Goal: Transaction & Acquisition: Book appointment/travel/reservation

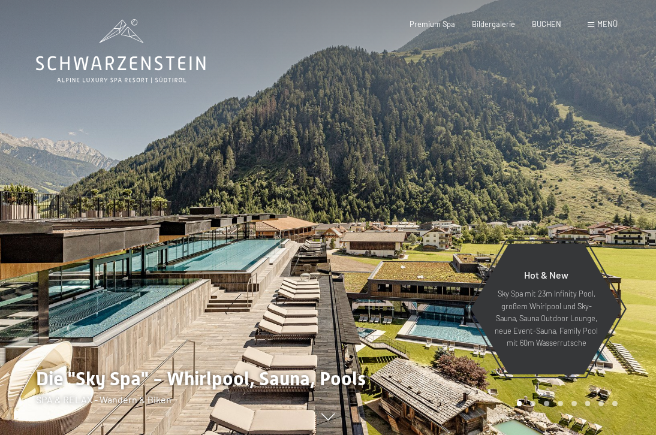
click at [357, 278] on div at bounding box center [492, 217] width 328 height 435
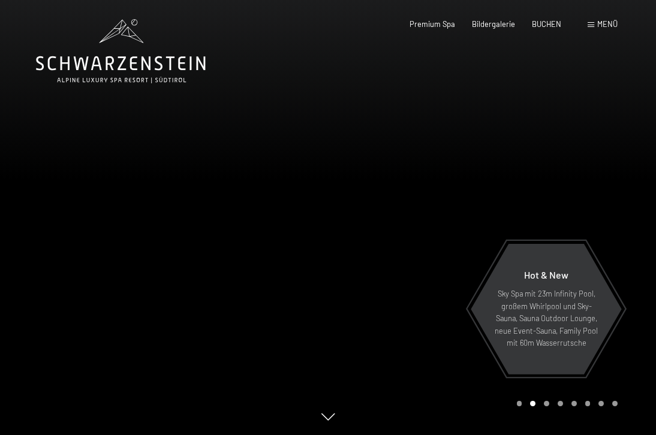
click at [380, 273] on div at bounding box center [492, 217] width 328 height 435
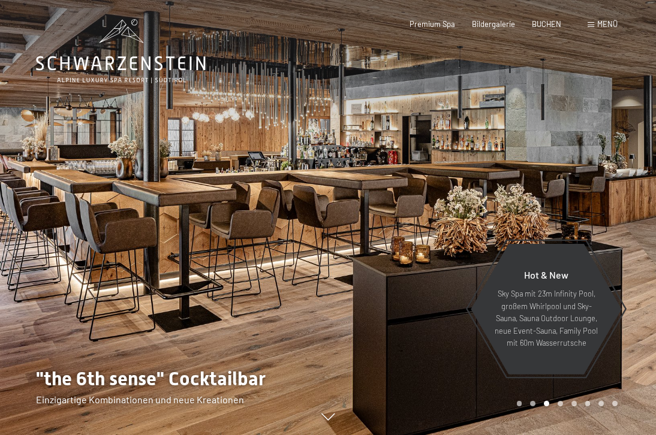
click at [380, 273] on div at bounding box center [492, 217] width 328 height 435
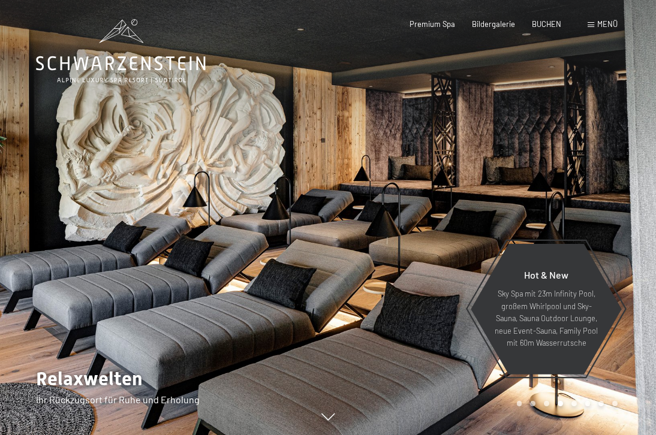
click at [380, 273] on div at bounding box center [492, 217] width 328 height 435
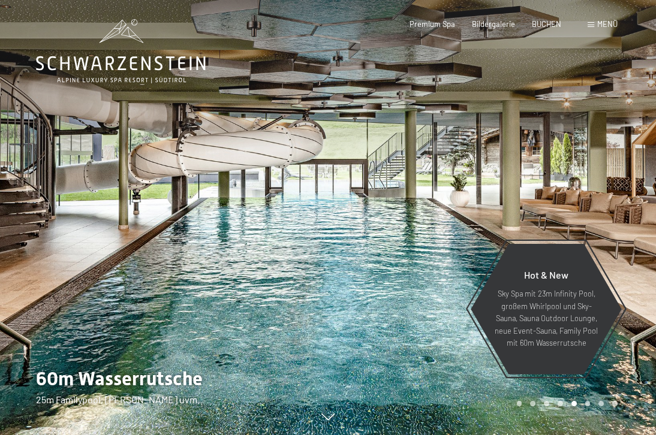
click at [380, 273] on div at bounding box center [492, 217] width 328 height 435
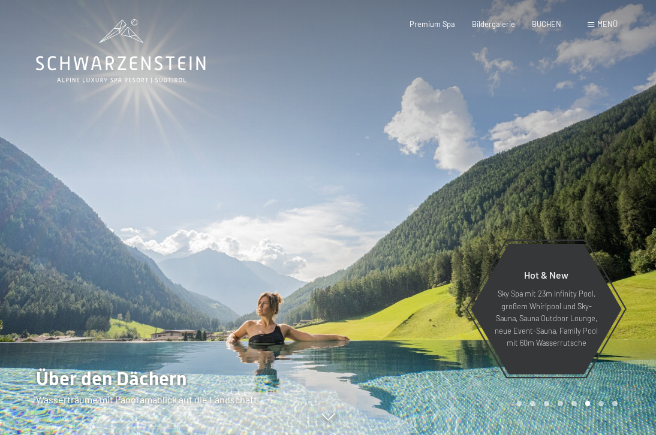
click at [380, 273] on div at bounding box center [492, 217] width 328 height 435
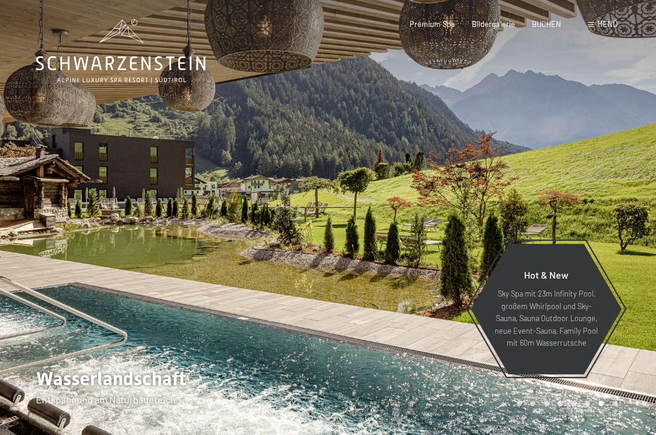
click at [380, 273] on div at bounding box center [492, 217] width 328 height 435
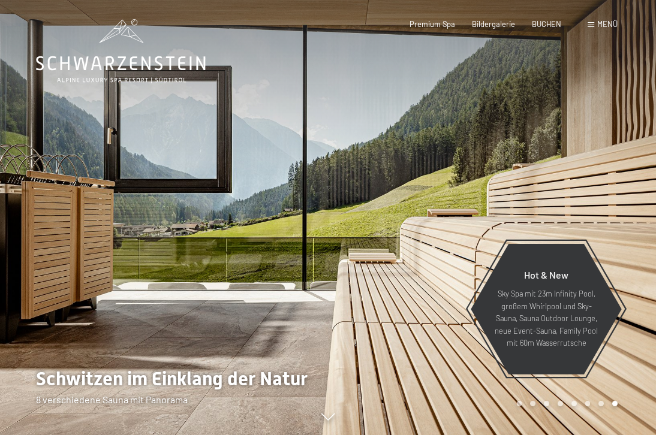
click at [380, 273] on div at bounding box center [492, 217] width 328 height 435
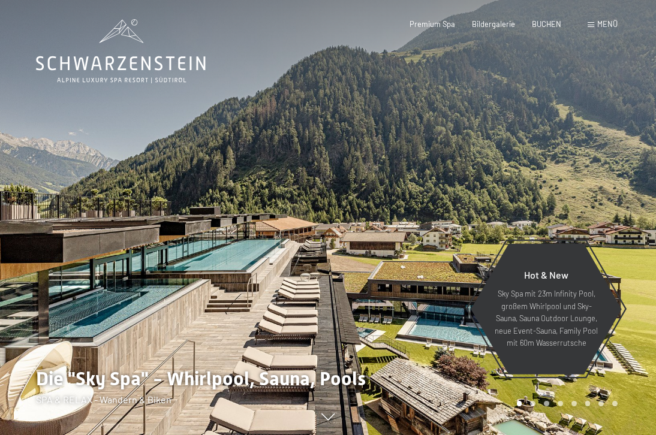
click at [380, 273] on div at bounding box center [492, 217] width 328 height 435
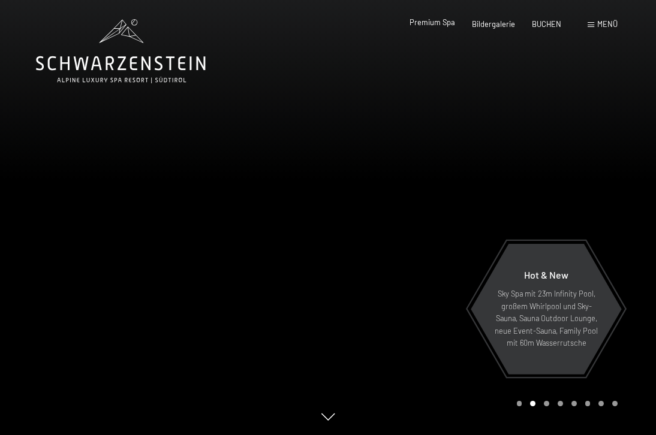
click at [443, 28] on div "Premium Spa" at bounding box center [432, 22] width 46 height 11
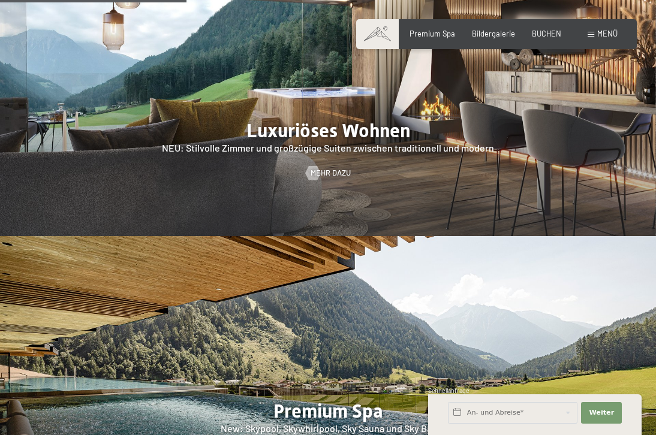
scroll to position [1284, 0]
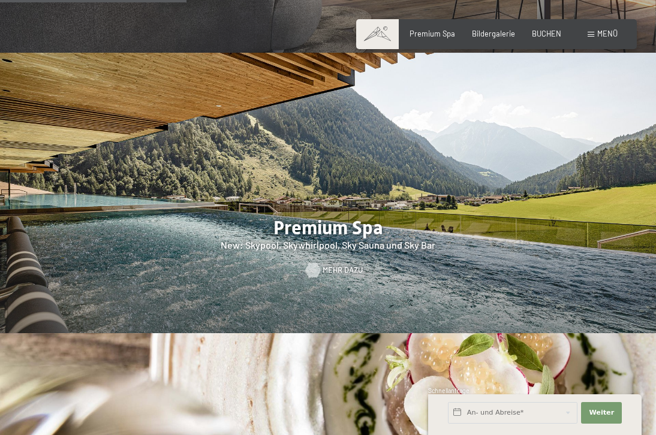
click at [322, 265] on link "Mehr dazu" at bounding box center [328, 270] width 45 height 11
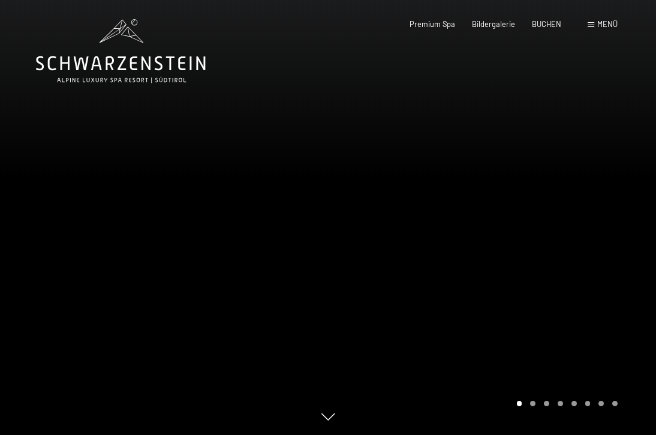
click at [615, 225] on div at bounding box center [492, 217] width 328 height 435
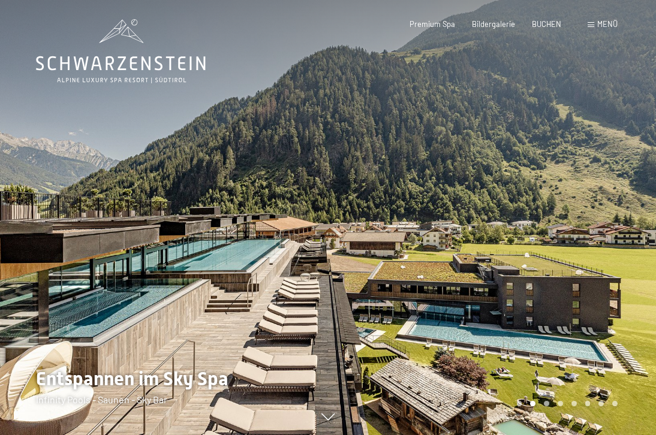
click at [585, 278] on div at bounding box center [492, 217] width 328 height 435
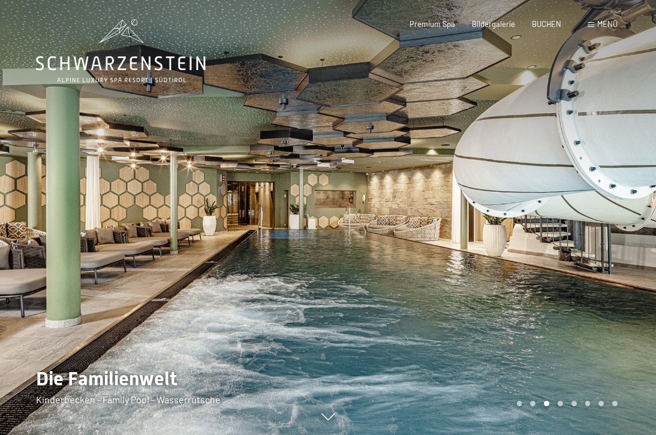
click at [586, 277] on div at bounding box center [492, 217] width 328 height 435
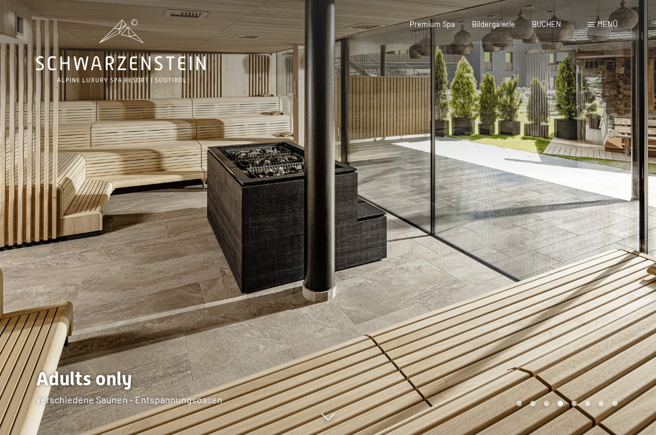
click at [45, 241] on div at bounding box center [164, 217] width 328 height 435
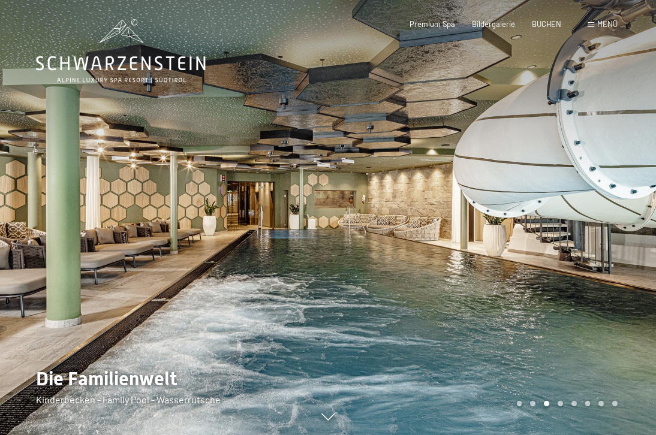
click at [613, 279] on div at bounding box center [492, 217] width 328 height 435
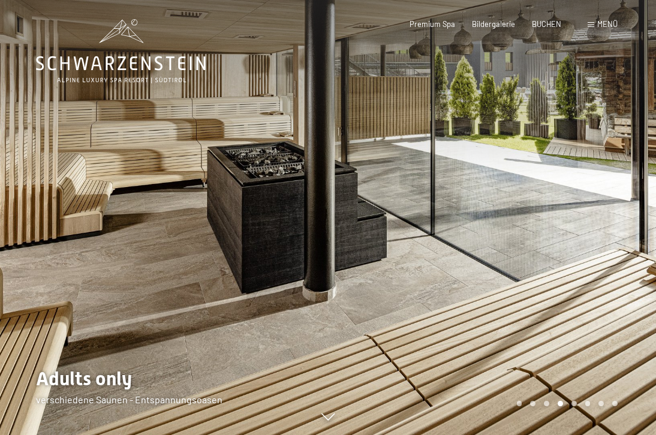
click at [613, 279] on div at bounding box center [492, 217] width 328 height 435
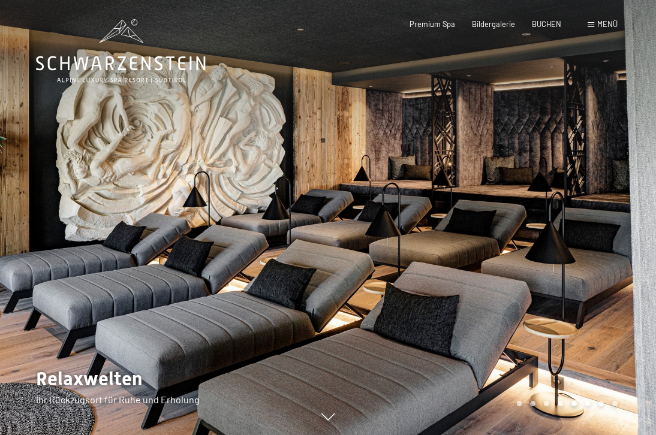
click at [613, 279] on div at bounding box center [492, 217] width 328 height 435
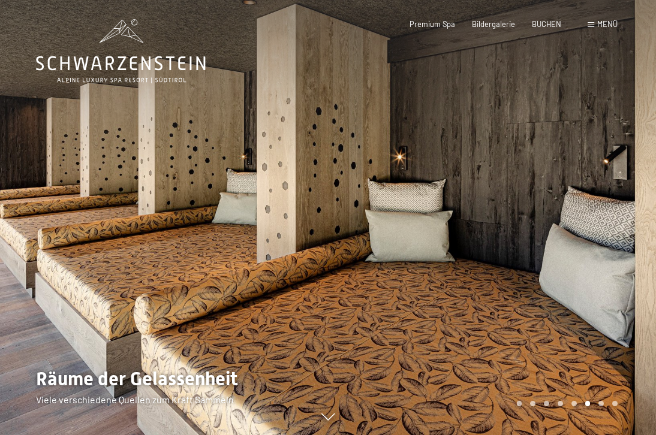
click at [613, 271] on div at bounding box center [492, 217] width 328 height 435
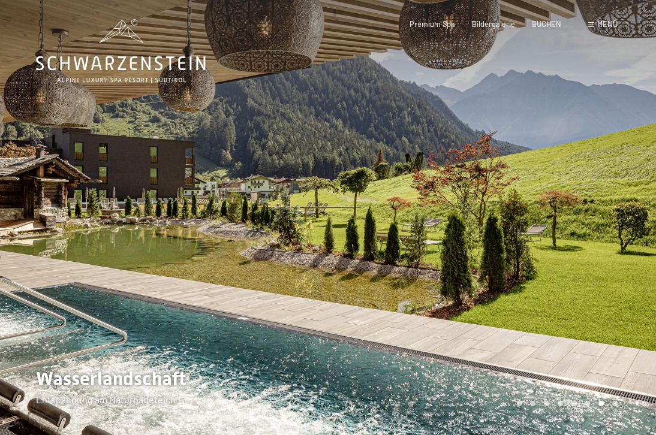
click at [612, 270] on div at bounding box center [492, 217] width 328 height 435
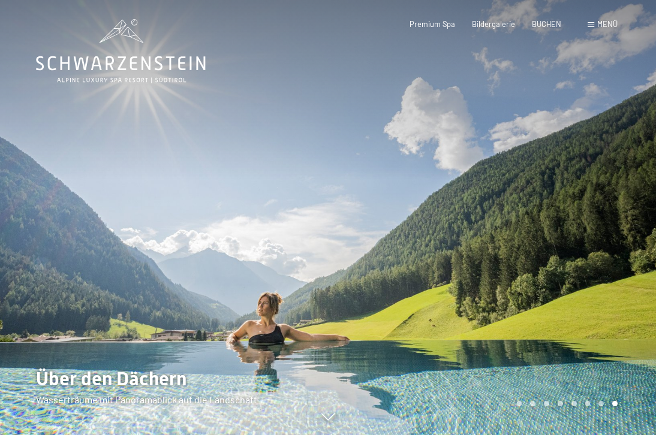
click at [612, 270] on div at bounding box center [492, 217] width 328 height 435
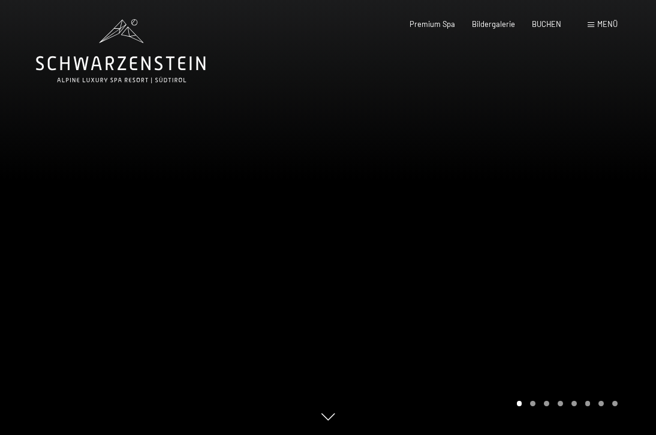
click at [612, 270] on div at bounding box center [492, 217] width 328 height 435
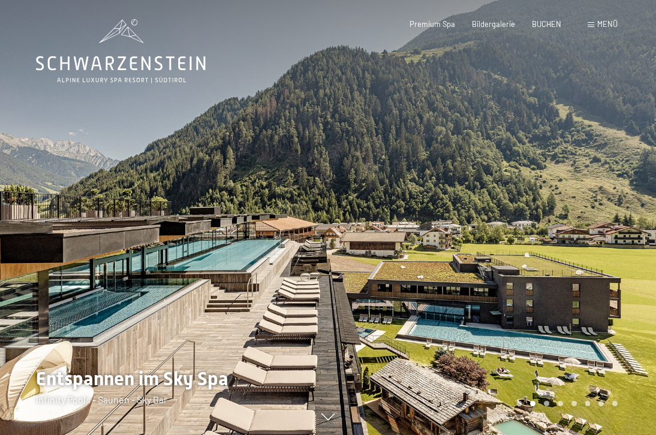
click at [612, 270] on div at bounding box center [492, 217] width 328 height 435
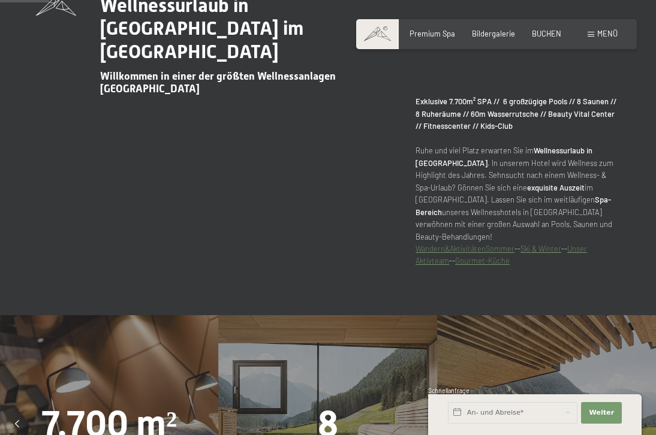
scroll to position [672, 0]
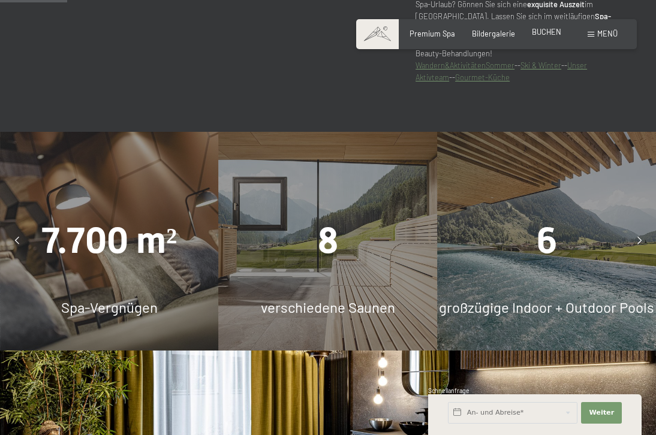
click at [548, 36] on span "BUCHEN" at bounding box center [546, 32] width 29 height 10
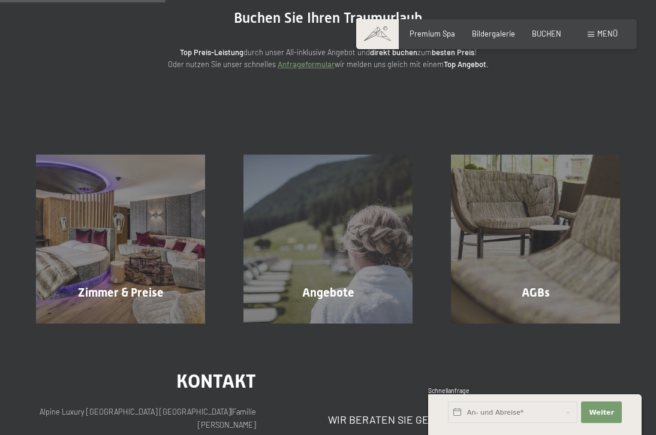
scroll to position [244, 0]
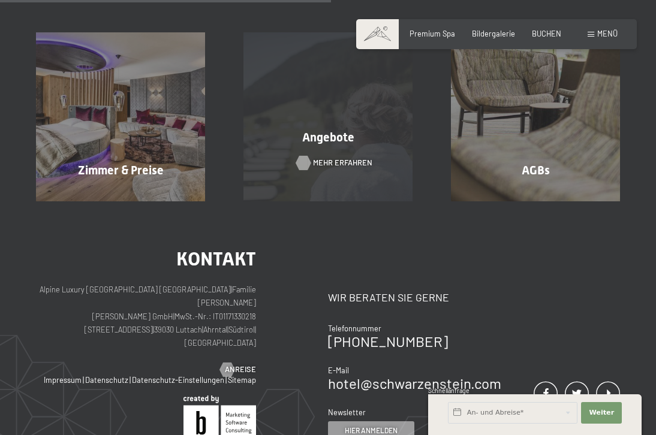
click at [343, 166] on span "Mehr erfahren" at bounding box center [342, 163] width 59 height 11
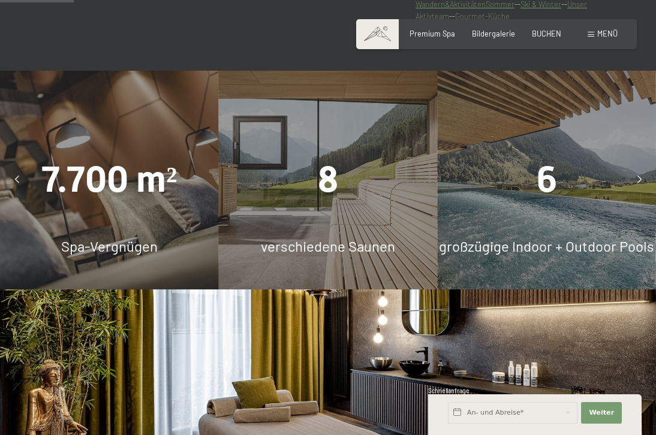
scroll to position [917, 0]
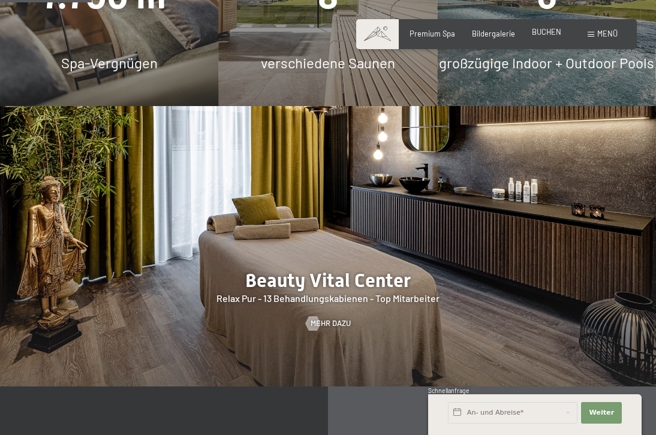
click at [555, 30] on span "BUCHEN" at bounding box center [546, 32] width 29 height 10
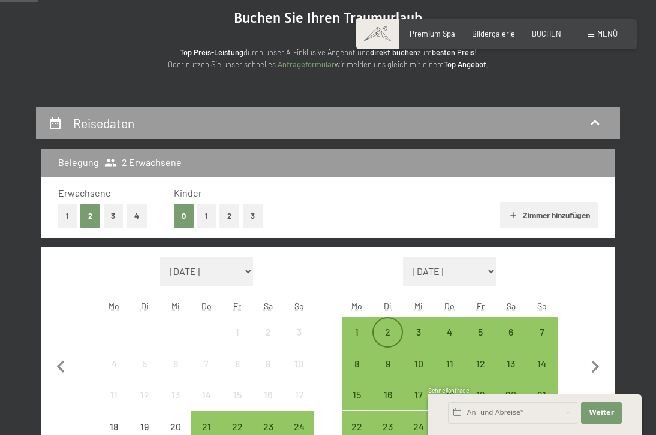
scroll to position [244, 0]
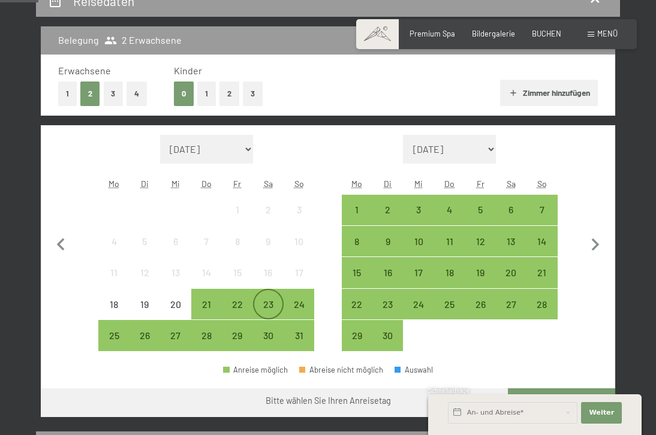
click at [261, 302] on div "23" at bounding box center [268, 314] width 28 height 28
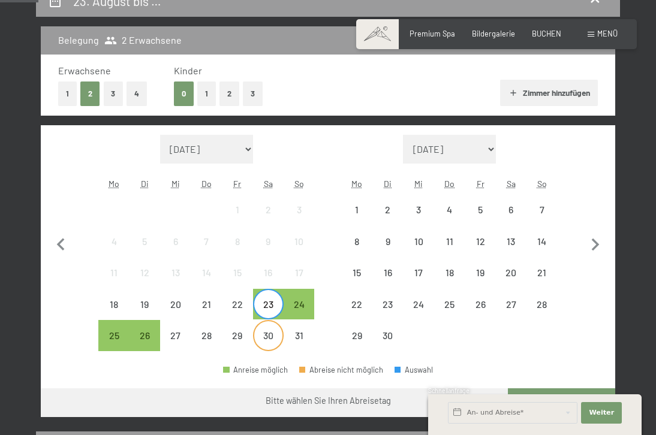
click at [275, 339] on div "30" at bounding box center [268, 345] width 28 height 28
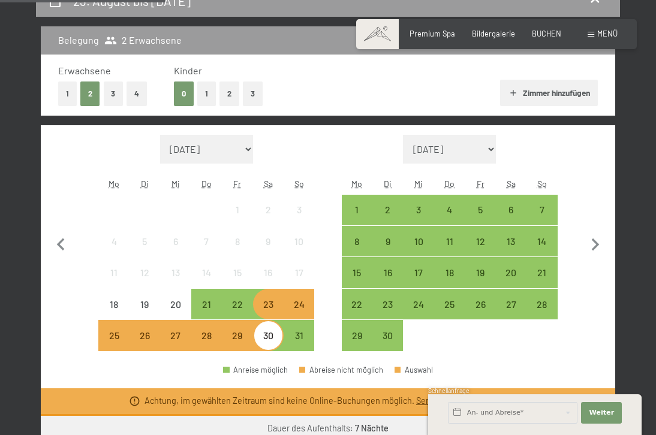
scroll to position [367, 0]
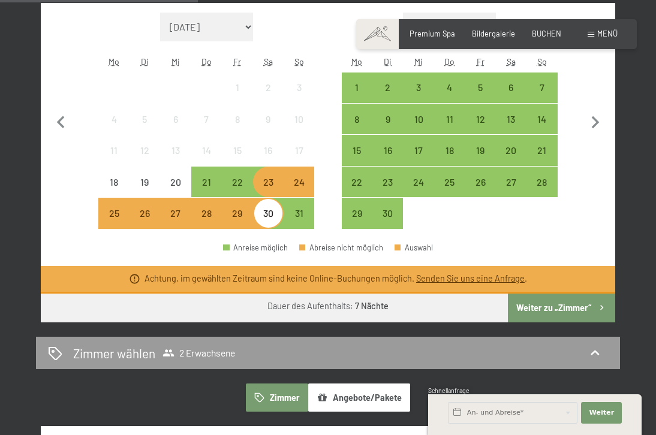
click at [170, 221] on div "27" at bounding box center [175, 223] width 28 height 28
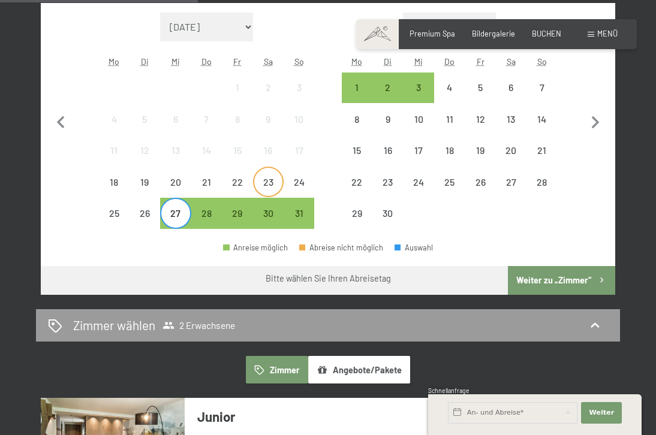
click at [265, 184] on div "23" at bounding box center [268, 191] width 28 height 28
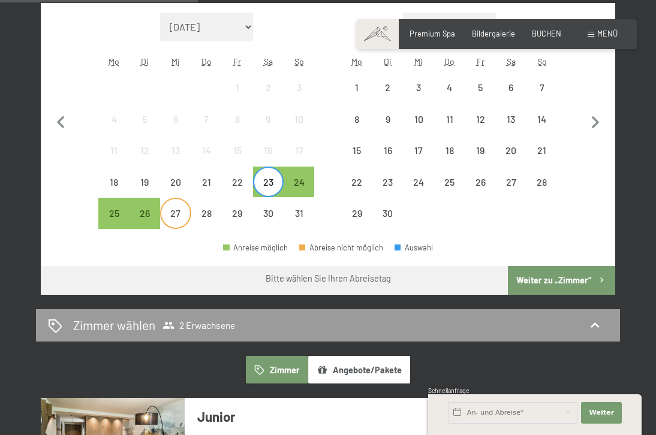
click at [170, 209] on div "27" at bounding box center [175, 223] width 28 height 28
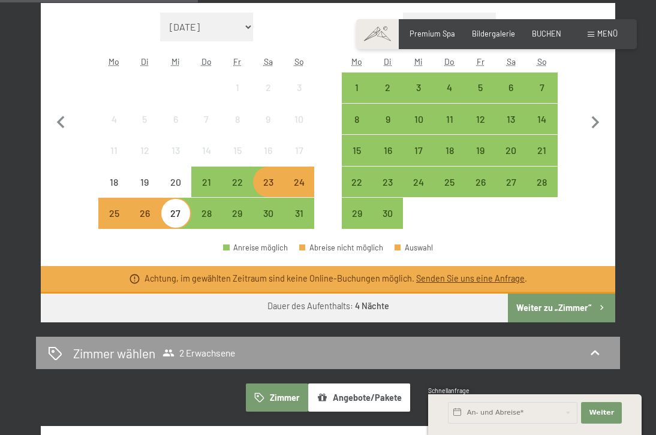
click at [151, 213] on div "26" at bounding box center [145, 223] width 28 height 28
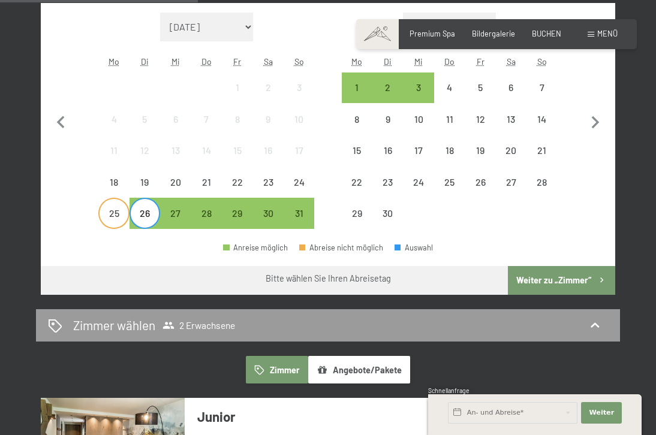
click at [107, 214] on div "25" at bounding box center [113, 223] width 28 height 28
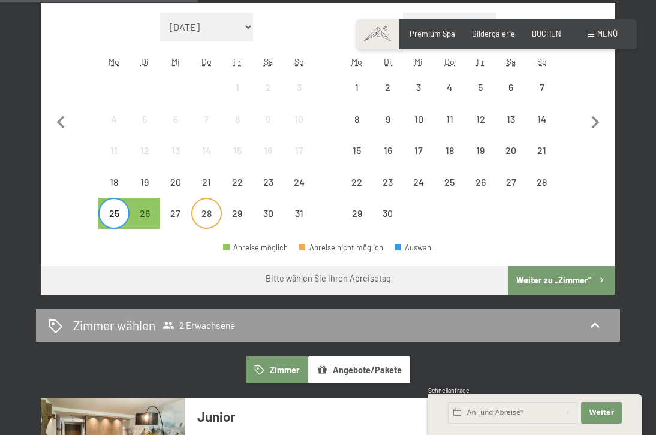
click at [213, 218] on div "28" at bounding box center [206, 223] width 28 height 28
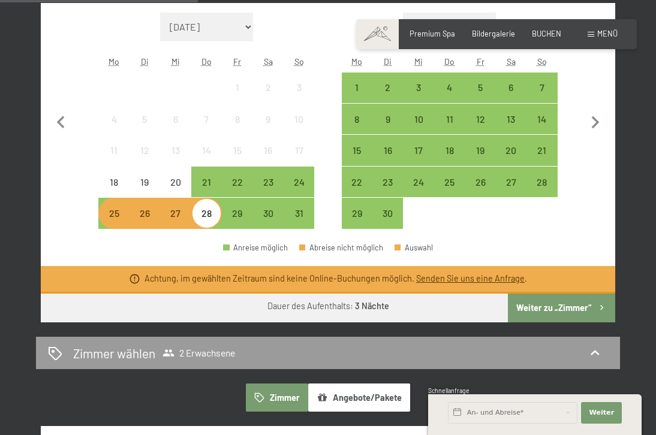
scroll to position [244, 0]
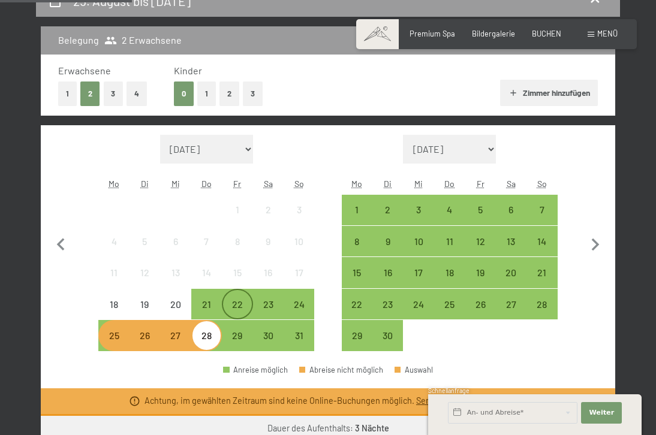
click at [228, 306] on div "22" at bounding box center [237, 314] width 28 height 28
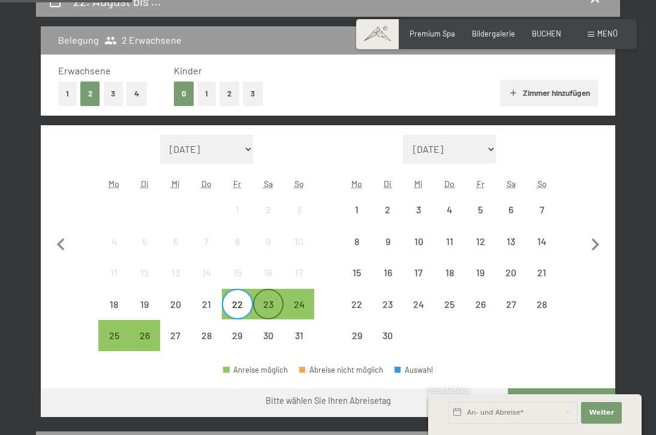
click at [276, 307] on div "23" at bounding box center [268, 314] width 28 height 28
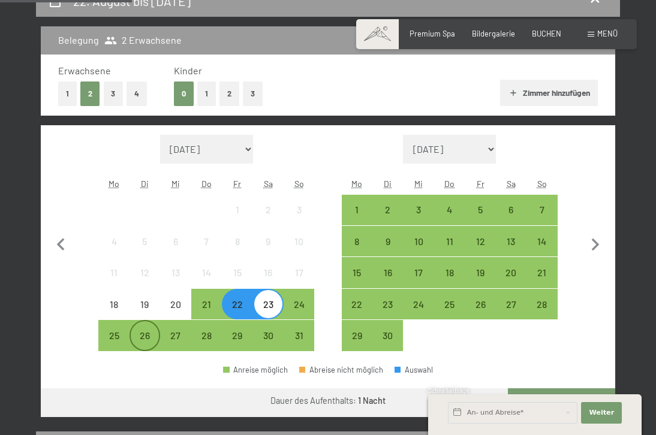
click at [151, 337] on div "26" at bounding box center [145, 345] width 28 height 28
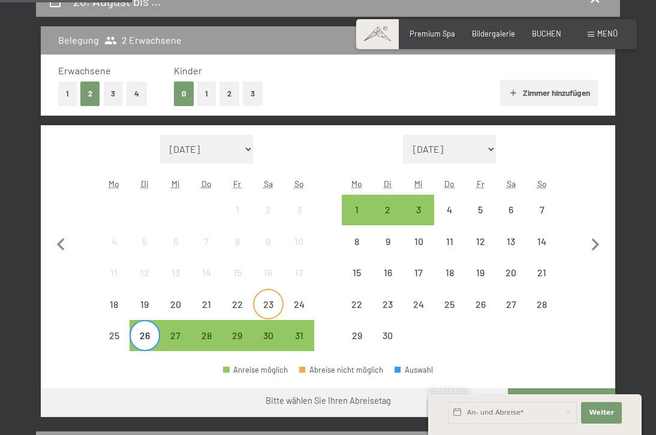
click at [276, 302] on div "23" at bounding box center [268, 314] width 28 height 28
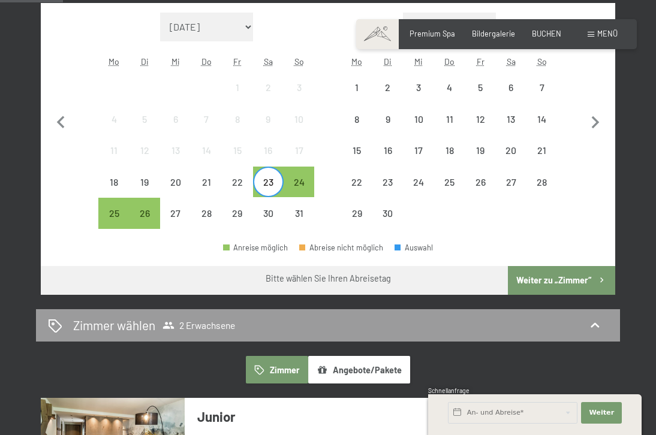
scroll to position [306, 0]
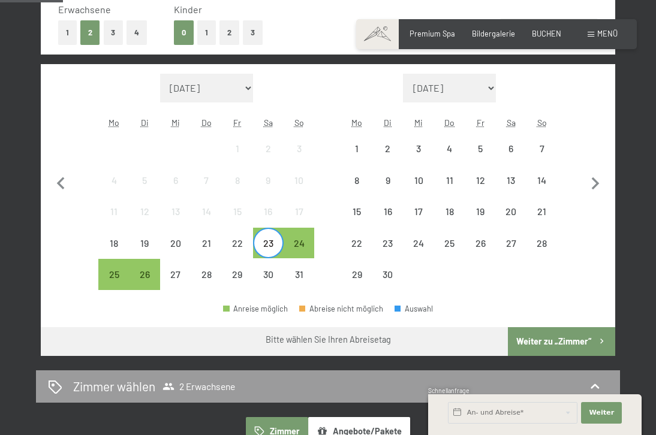
click at [554, 339] on button "Weiter zu „Zimmer“" at bounding box center [561, 341] width 107 height 29
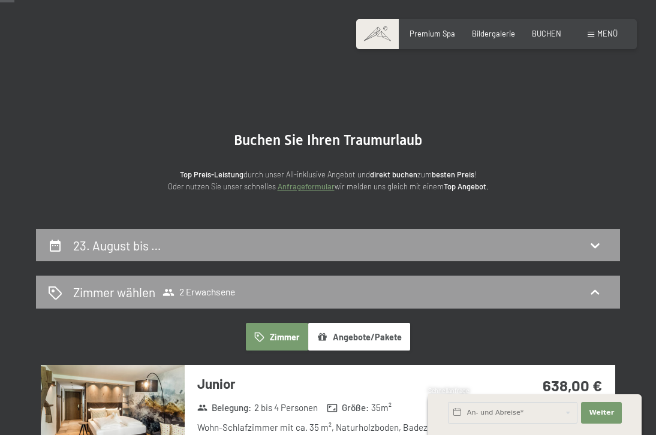
scroll to position [122, 0]
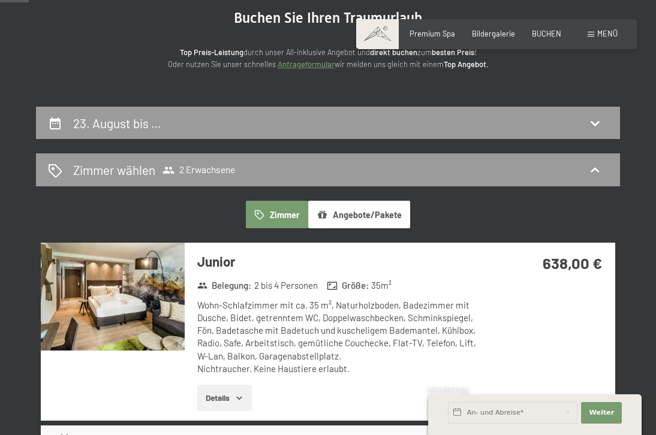
click at [329, 217] on button "Angebote/Pakete" at bounding box center [359, 215] width 102 height 28
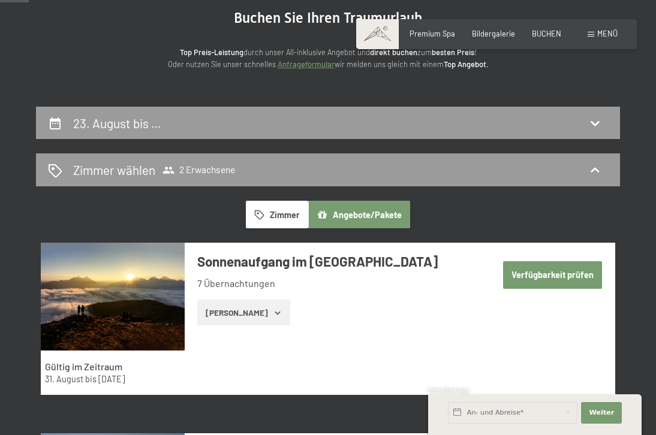
click at [277, 208] on button "Zimmer" at bounding box center [277, 215] width 62 height 28
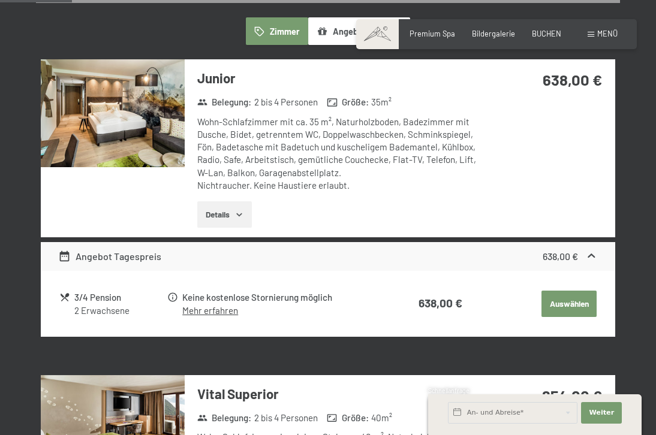
scroll to position [428, 0]
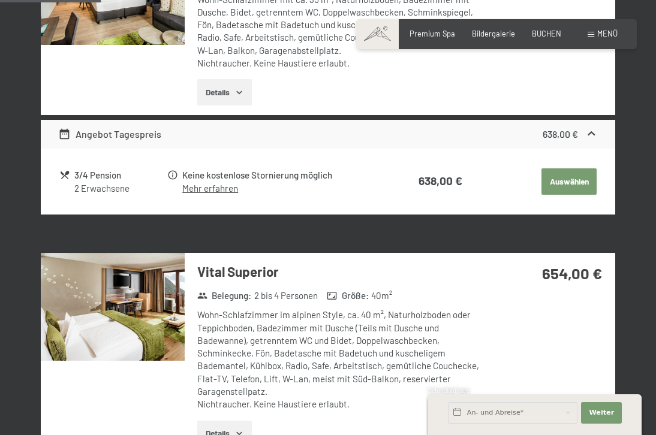
click at [571, 180] on button "Auswählen" at bounding box center [568, 181] width 55 height 26
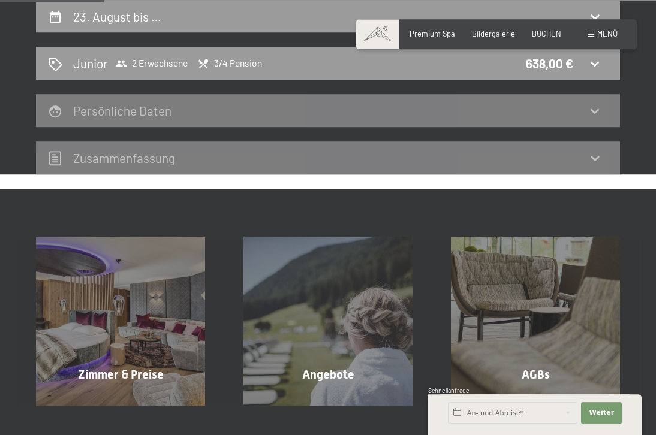
scroll to position [107, 0]
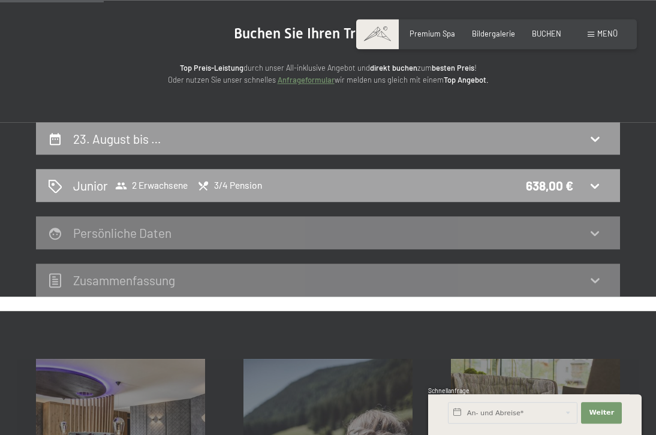
click at [606, 185] on div "Junior 2 Erwachsene 3/4 Pension 638,00 €" at bounding box center [328, 185] width 560 height 17
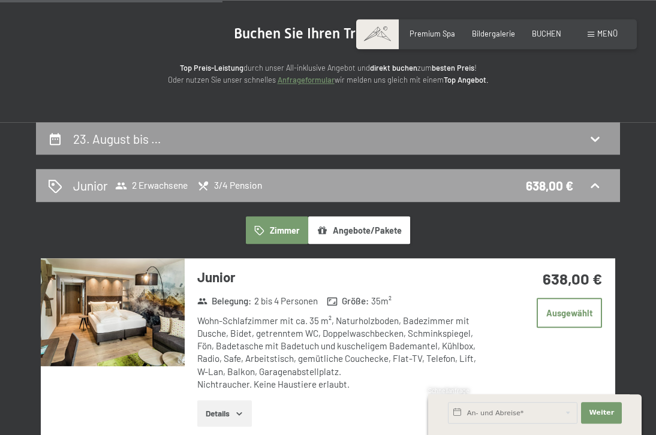
scroll to position [229, 0]
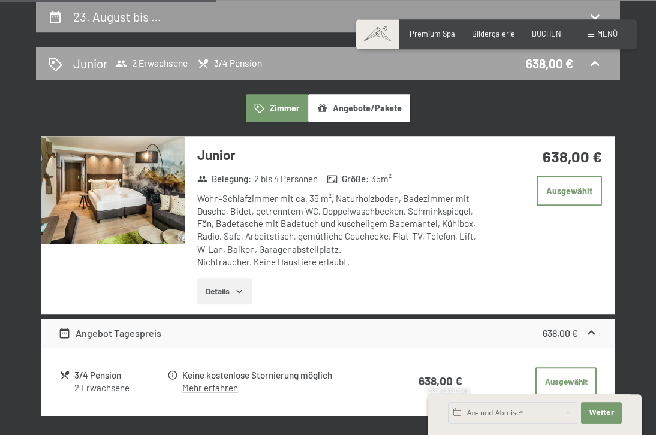
click at [222, 61] on span "3/4 Pension" at bounding box center [229, 64] width 65 height 12
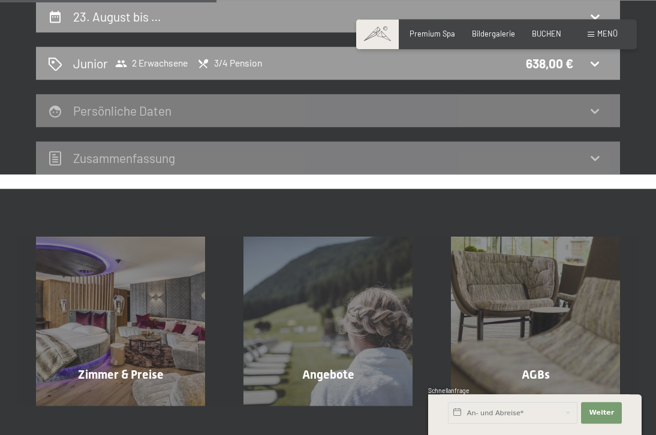
click at [191, 110] on div "Persönliche Daten" at bounding box center [328, 110] width 560 height 17
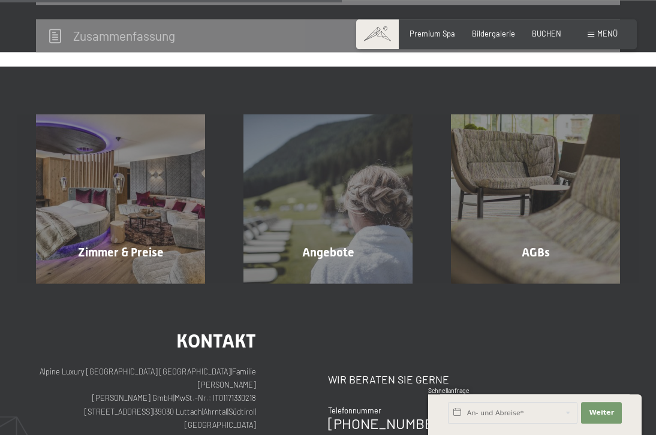
scroll to position [168, 0]
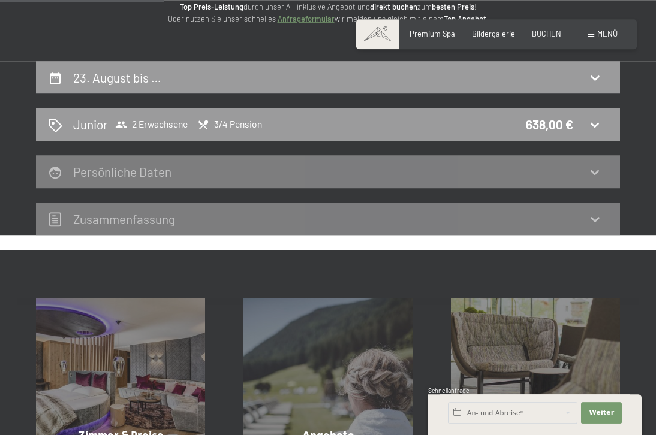
click at [441, 212] on div "Zusammen­fassung" at bounding box center [328, 218] width 560 height 17
click at [566, 96] on div "23. August bis … Junior 2 Erwachsene 3/4 Pension 638,00 € Persönliche Daten Zus…" at bounding box center [328, 148] width 584 height 174
click at [566, 73] on div "23. August bis …" at bounding box center [328, 77] width 560 height 17
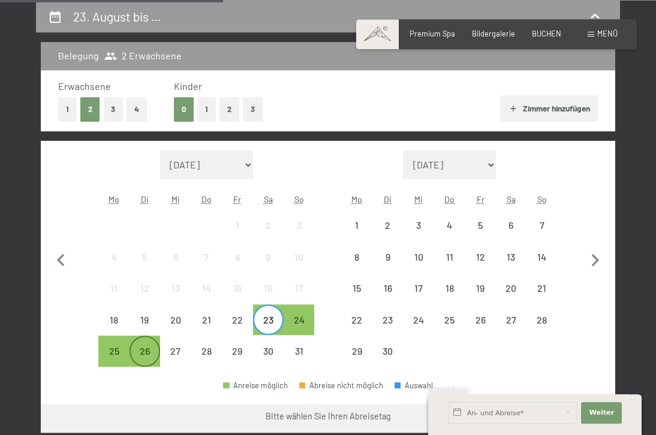
click at [155, 355] on div "26" at bounding box center [145, 360] width 28 height 28
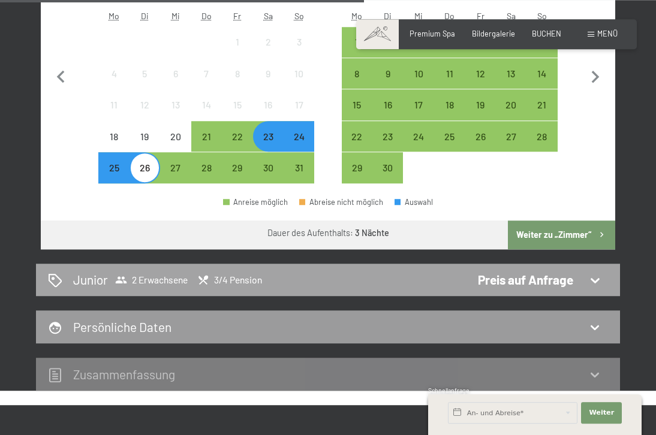
scroll to position [596, 0]
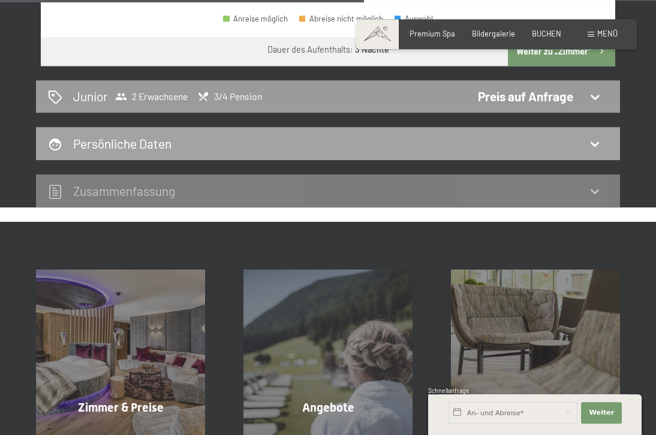
click at [517, 149] on div "Persönliche Daten" at bounding box center [328, 143] width 560 height 17
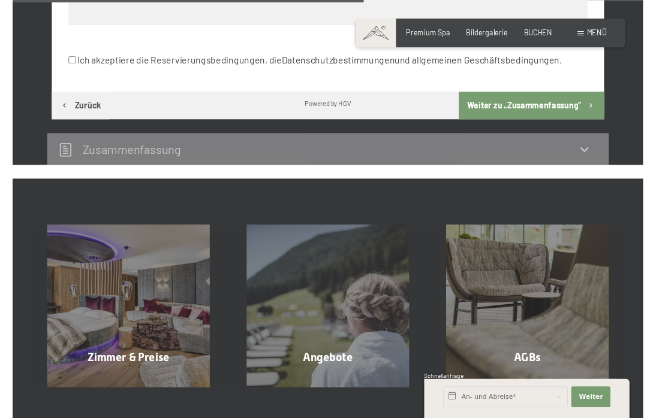
scroll to position [628, 0]
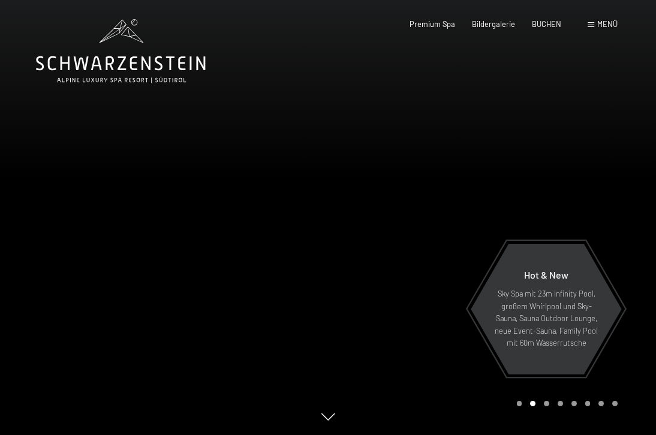
click at [577, 184] on div at bounding box center [492, 217] width 328 height 435
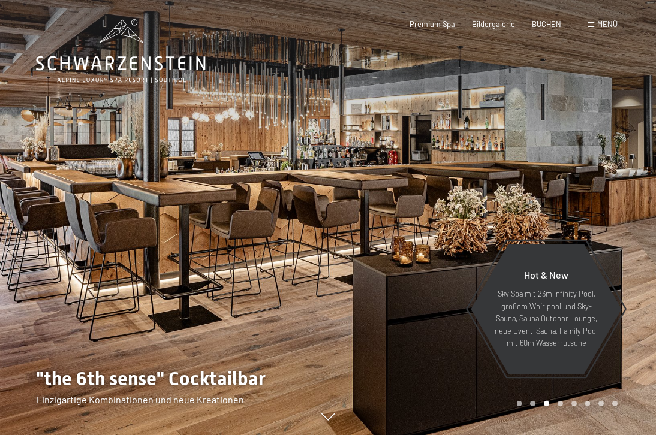
drag, startPoint x: 0, startPoint y: 0, endPoint x: 577, endPoint y: 183, distance: 605.3
click at [577, 183] on div at bounding box center [492, 217] width 328 height 435
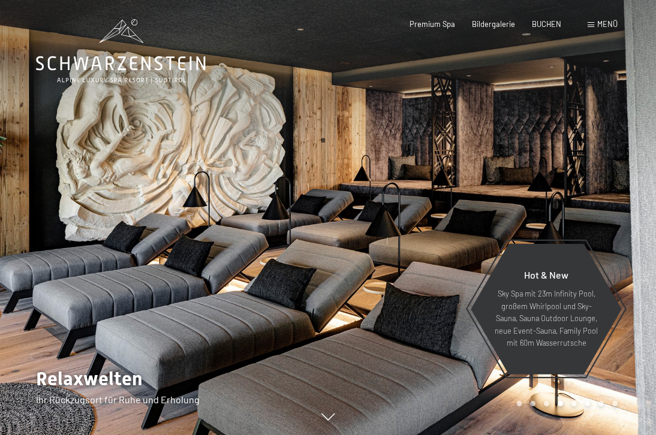
click at [575, 180] on div at bounding box center [492, 217] width 328 height 435
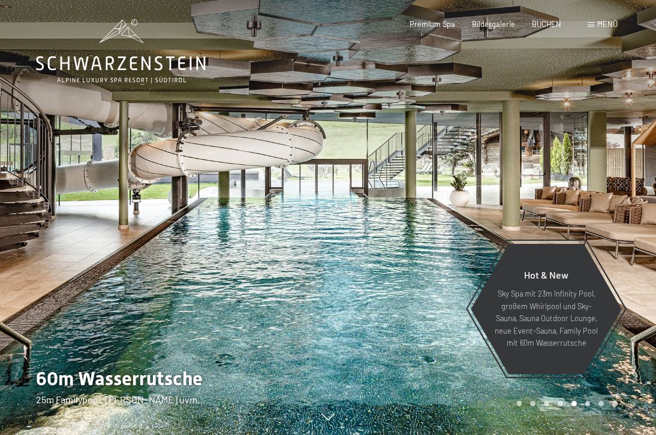
click at [575, 180] on div at bounding box center [492, 217] width 328 height 435
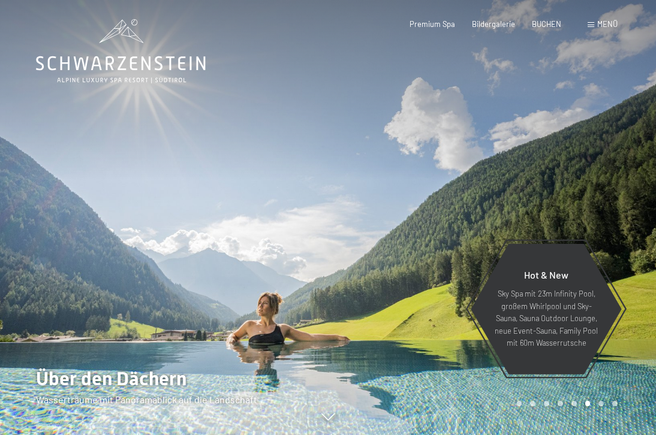
click at [575, 180] on div at bounding box center [492, 217] width 328 height 435
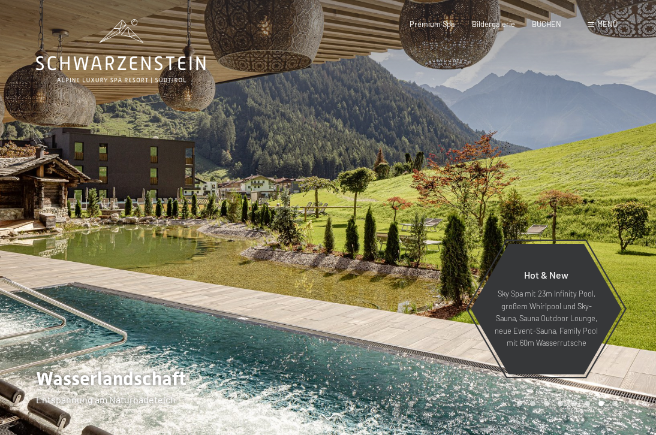
click at [575, 180] on div at bounding box center [492, 217] width 328 height 435
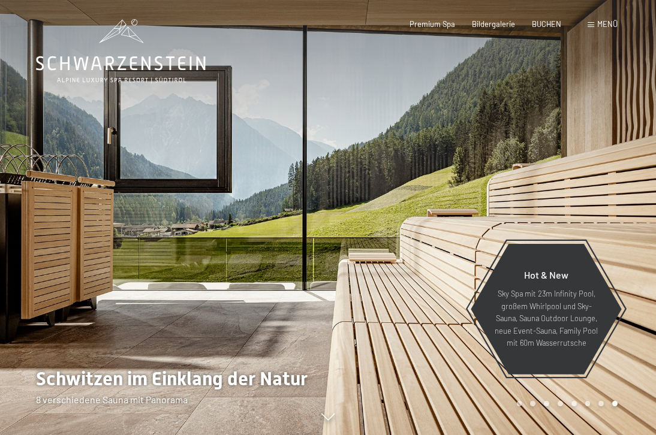
click at [575, 180] on div at bounding box center [492, 217] width 328 height 435
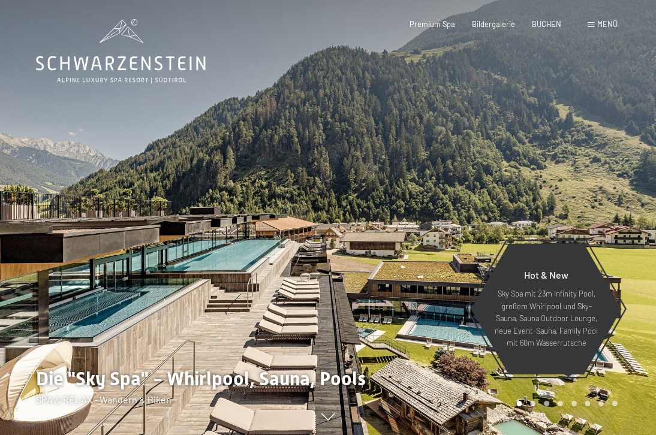
click at [575, 179] on div at bounding box center [492, 217] width 328 height 435
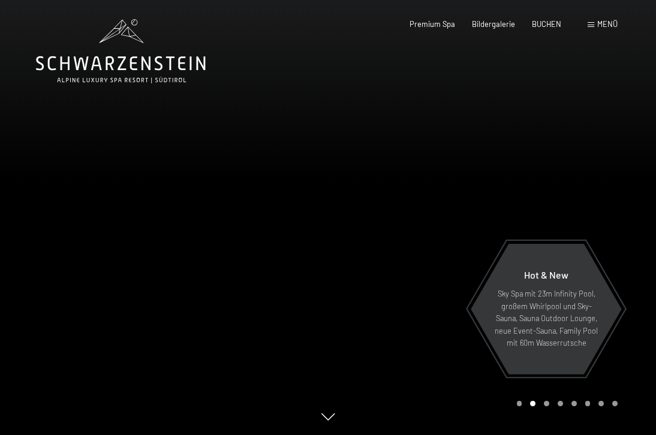
click at [575, 179] on div at bounding box center [492, 217] width 328 height 435
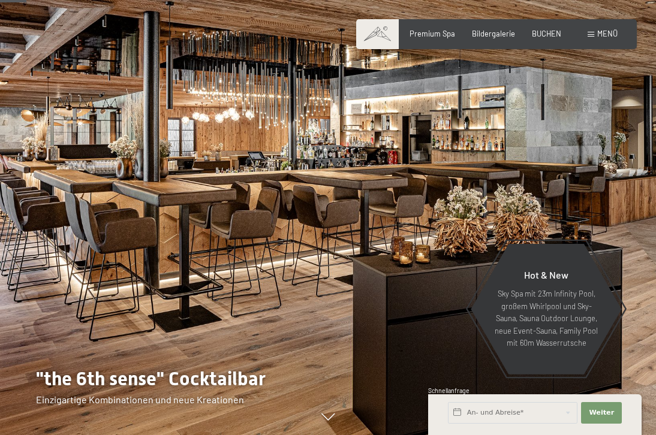
scroll to position [306, 0]
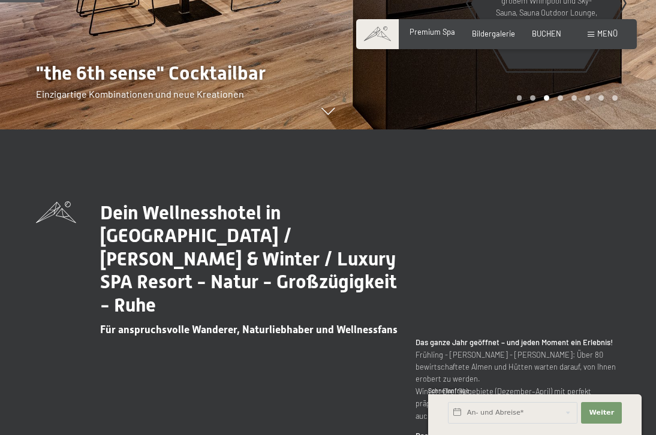
click at [449, 34] on span "Premium Spa" at bounding box center [432, 32] width 46 height 10
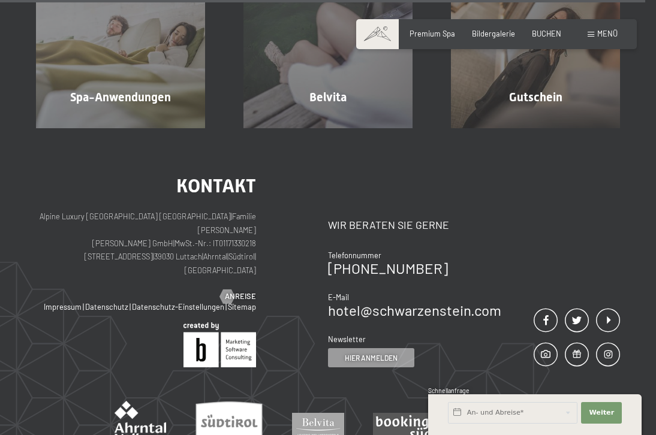
scroll to position [5657, 0]
